Goal: Transaction & Acquisition: Purchase product/service

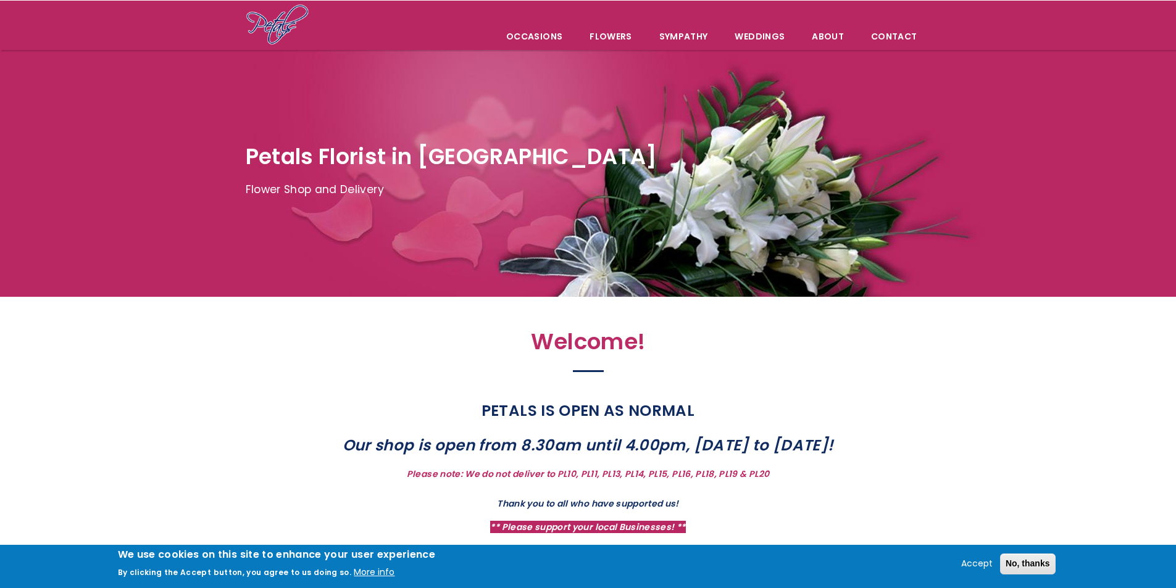
scroll to position [62, 0]
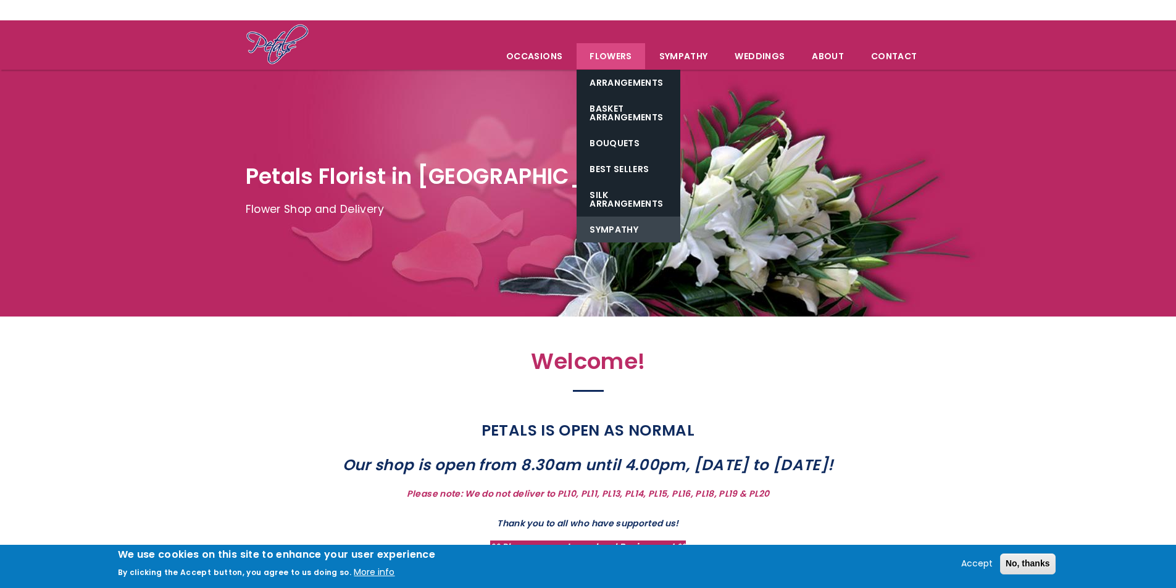
click at [640, 226] on link "Sympathy" at bounding box center [629, 230] width 104 height 26
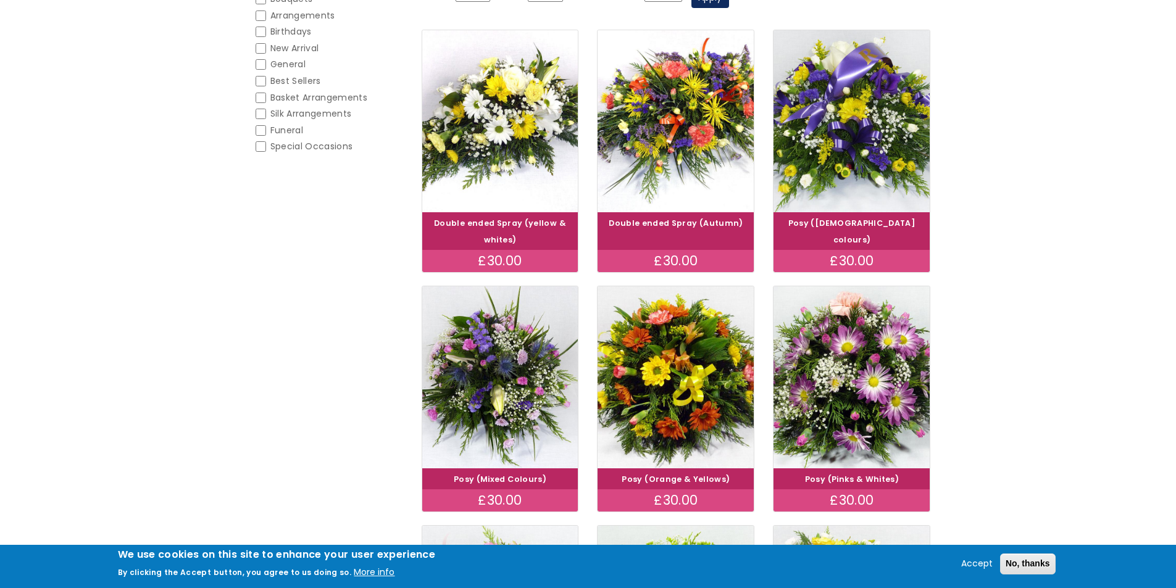
scroll to position [55, 0]
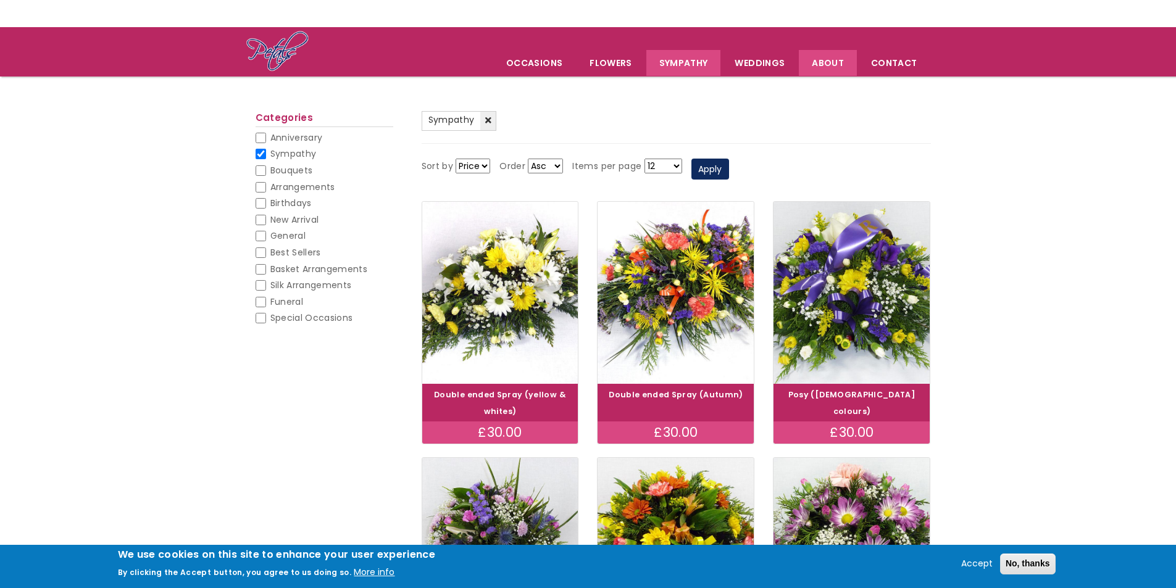
click at [826, 66] on link "About" at bounding box center [828, 63] width 58 height 26
